Goal: Task Accomplishment & Management: Manage account settings

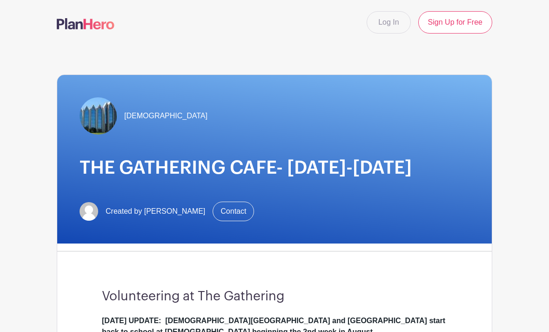
click at [385, 24] on link "Log In" at bounding box center [389, 22] width 44 height 22
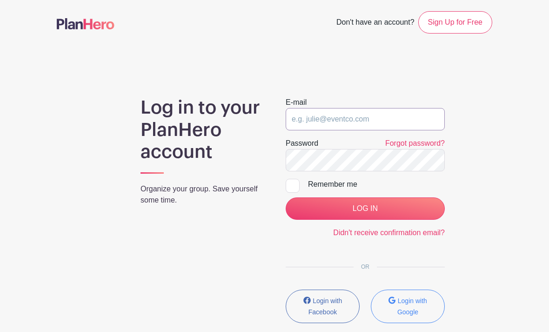
click at [321, 114] on input "email" at bounding box center [365, 119] width 159 height 22
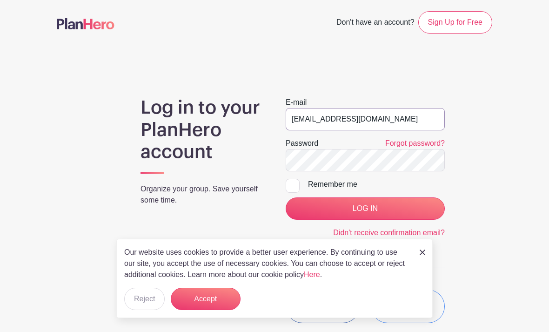
type input "[EMAIL_ADDRESS][DOMAIN_NAME]"
click at [365, 209] on input "LOG IN" at bounding box center [365, 208] width 159 height 22
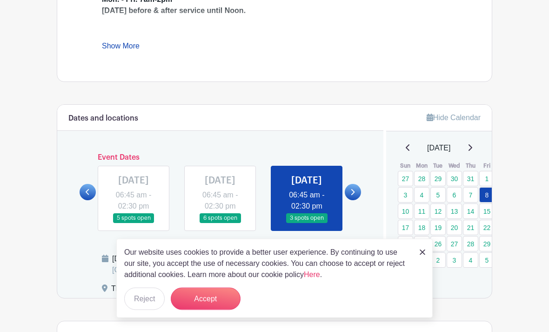
scroll to position [474, 0]
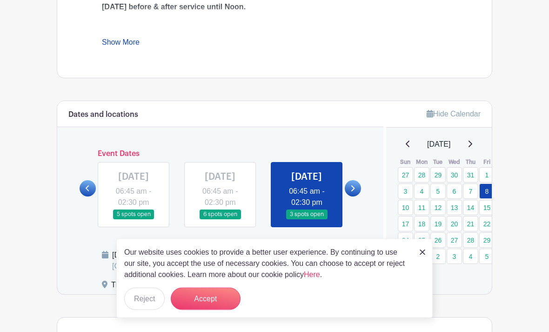
click at [219, 310] on button "Accept" at bounding box center [206, 299] width 70 height 22
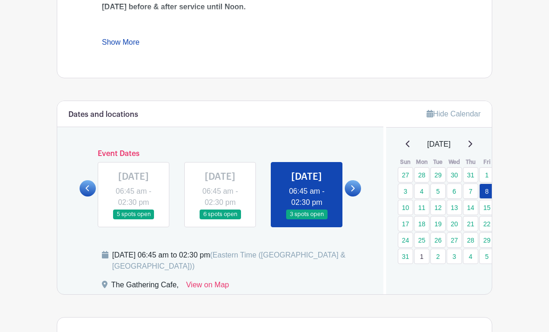
click at [352, 191] on icon at bounding box center [354, 188] width 4 height 6
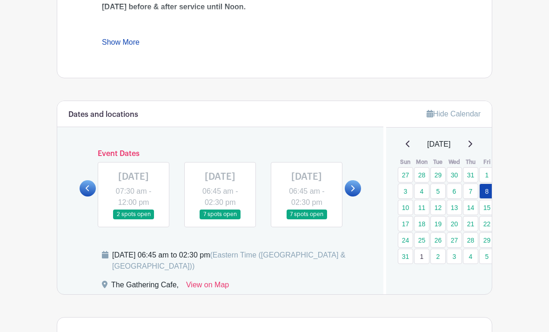
click at [353, 192] on icon at bounding box center [353, 188] width 4 height 7
click at [134, 219] on link at bounding box center [134, 219] width 0 height 0
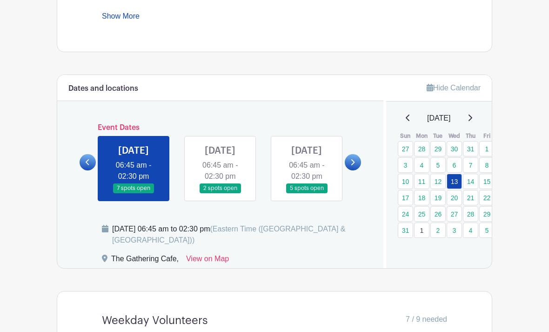
scroll to position [501, 0]
click at [220, 193] on link at bounding box center [220, 193] width 0 height 0
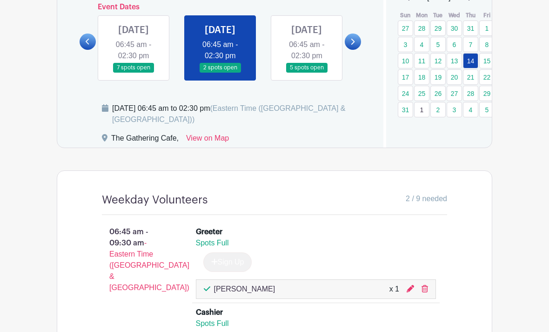
scroll to position [621, 0]
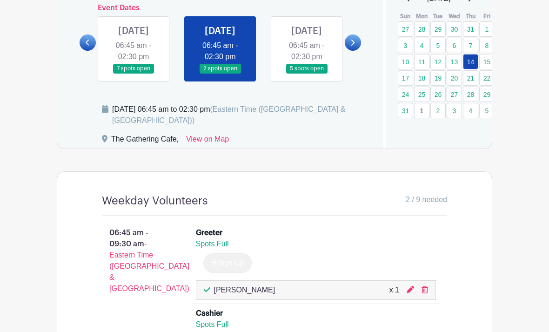
click at [307, 74] on link at bounding box center [307, 74] width 0 height 0
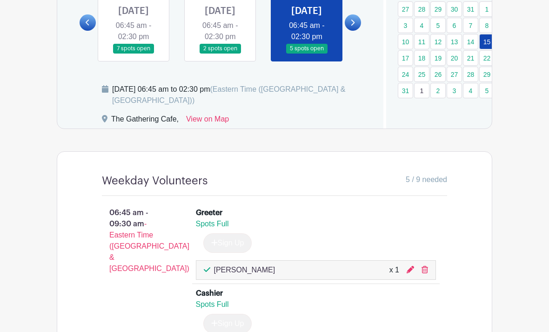
scroll to position [616, 0]
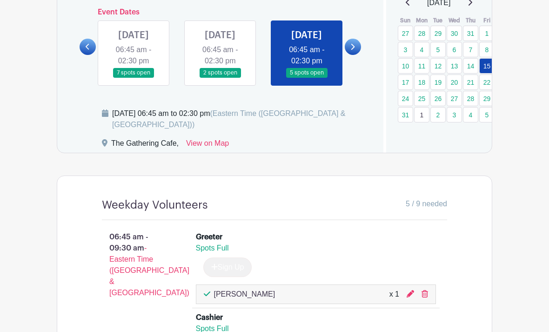
click at [356, 54] on link at bounding box center [353, 47] width 16 height 16
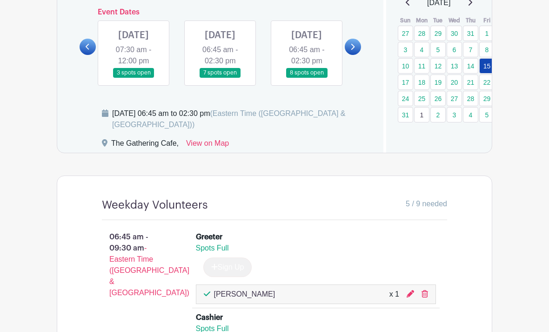
click at [134, 78] on link at bounding box center [134, 78] width 0 height 0
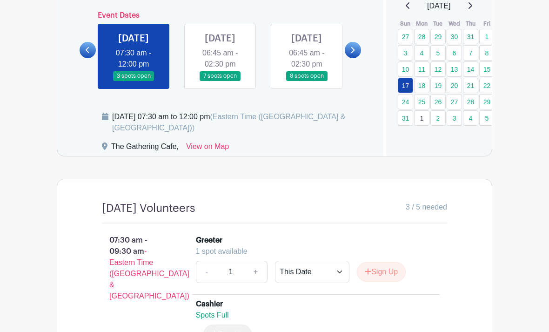
scroll to position [608, 0]
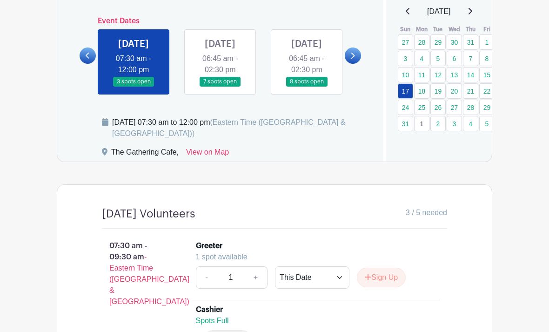
click at [220, 87] on link at bounding box center [220, 87] width 0 height 0
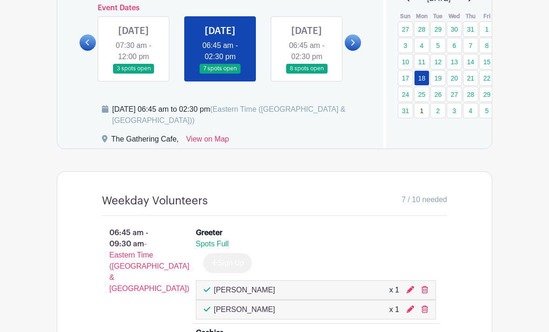
scroll to position [621, 0]
click at [307, 73] on link at bounding box center [307, 73] width 0 height 0
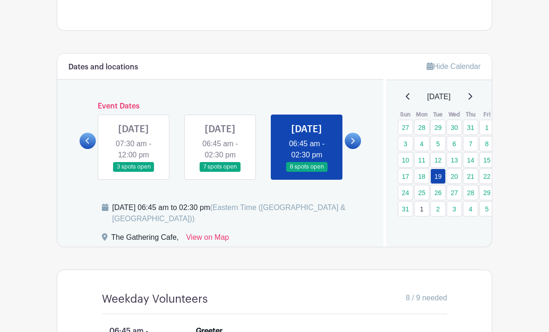
scroll to position [519, 0]
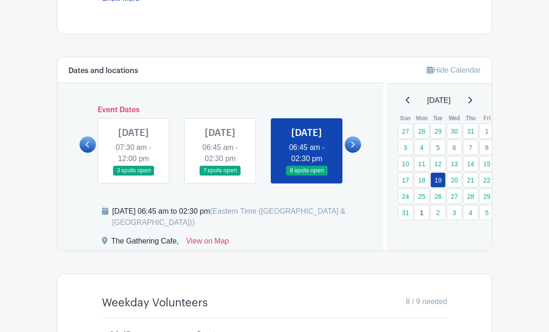
click at [458, 177] on link "20" at bounding box center [454, 179] width 15 height 15
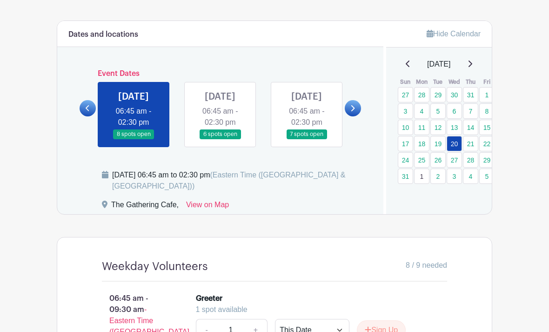
scroll to position [547, 0]
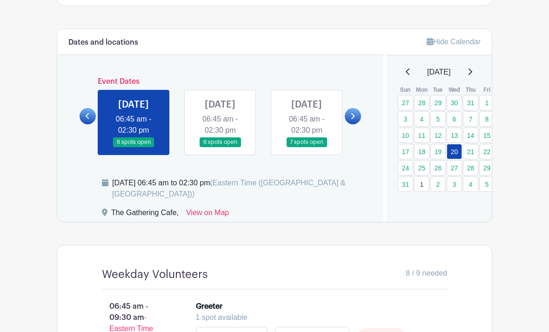
click at [220, 147] on link at bounding box center [220, 147] width 0 height 0
click at [470, 153] on link "21" at bounding box center [470, 151] width 15 height 15
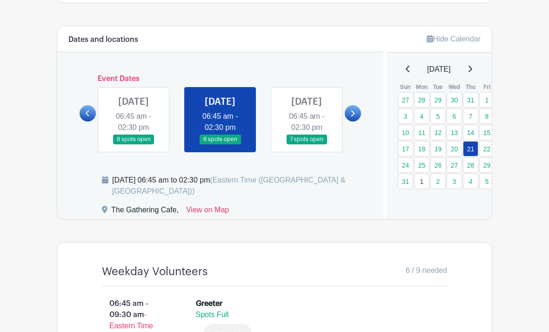
scroll to position [548, 0]
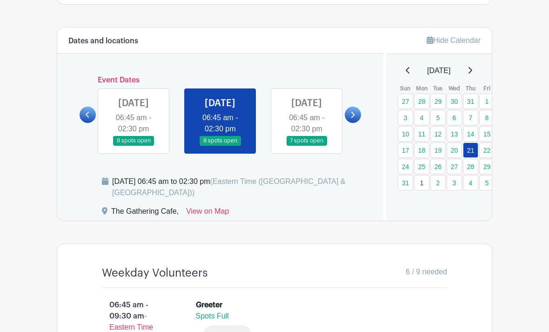
click at [307, 146] on link at bounding box center [307, 146] width 0 height 0
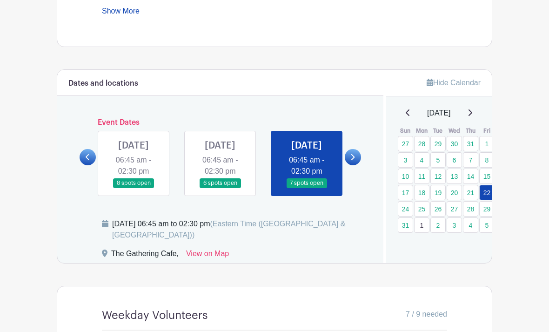
scroll to position [506, 0]
click at [424, 194] on link "18" at bounding box center [421, 192] width 15 height 15
click at [422, 192] on link "18" at bounding box center [421, 192] width 15 height 15
